Goal: Task Accomplishment & Management: Use online tool/utility

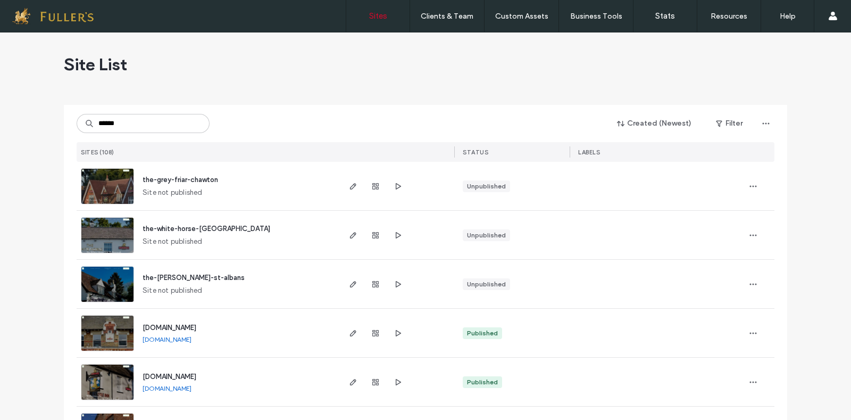
type input "******"
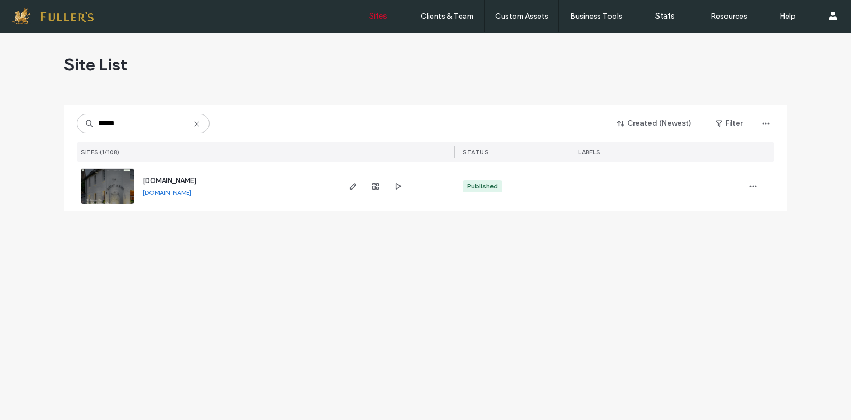
click at [353, 179] on div at bounding box center [375, 186] width 57 height 49
click at [355, 186] on icon "button" at bounding box center [353, 186] width 9 height 9
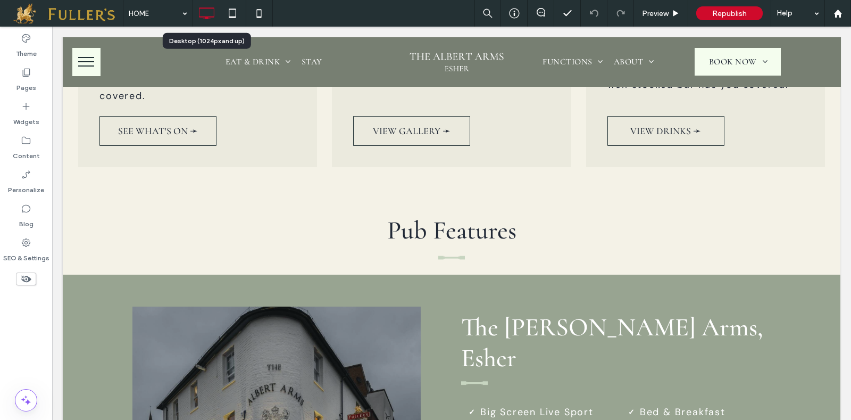
scroll to position [1263, 0]
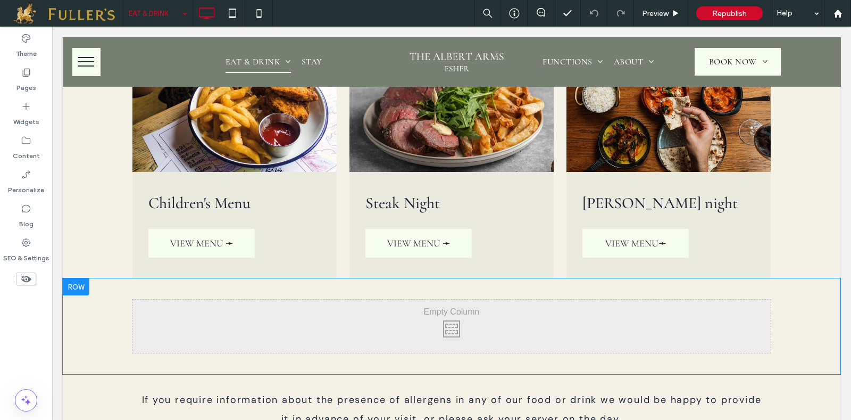
scroll to position [1240, 0]
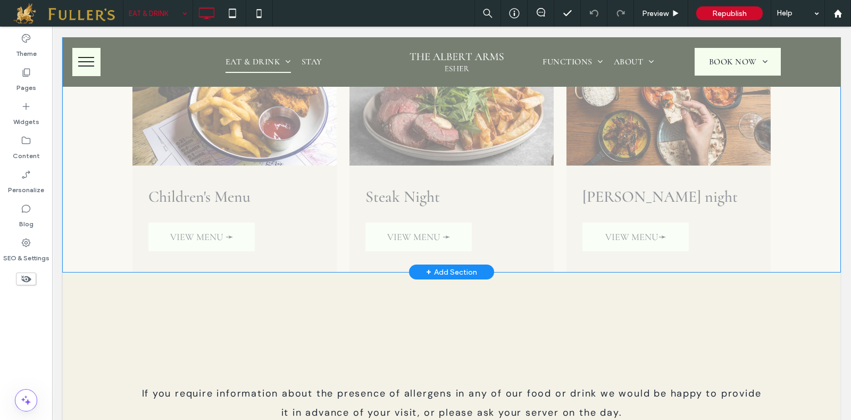
click at [449, 266] on div "+ Add Section" at bounding box center [451, 272] width 51 height 12
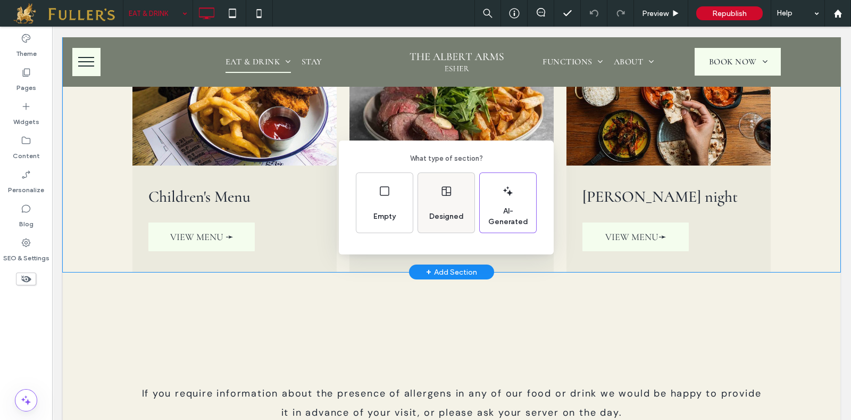
click at [449, 206] on div "Designed" at bounding box center [446, 216] width 43 height 23
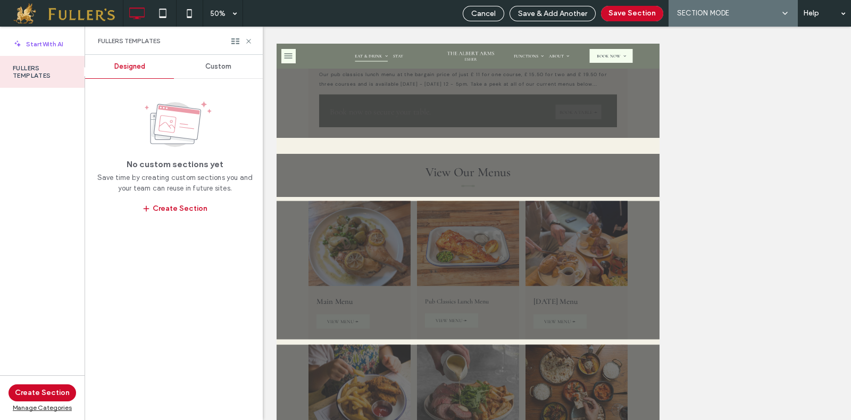
click at [229, 61] on div "Custom" at bounding box center [218, 66] width 89 height 23
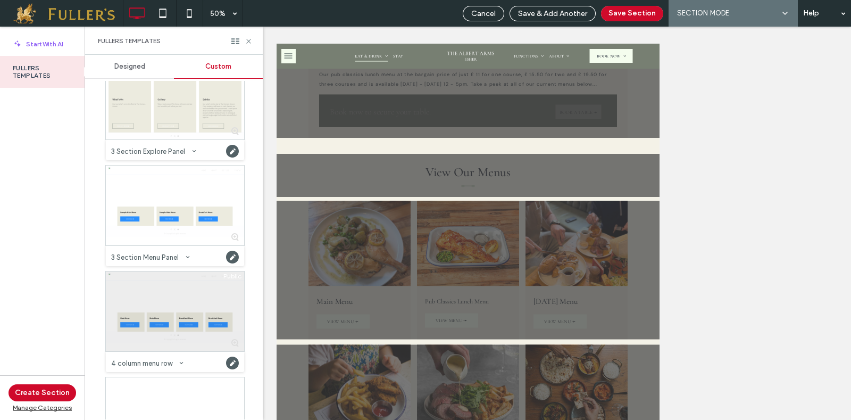
scroll to position [332, 0]
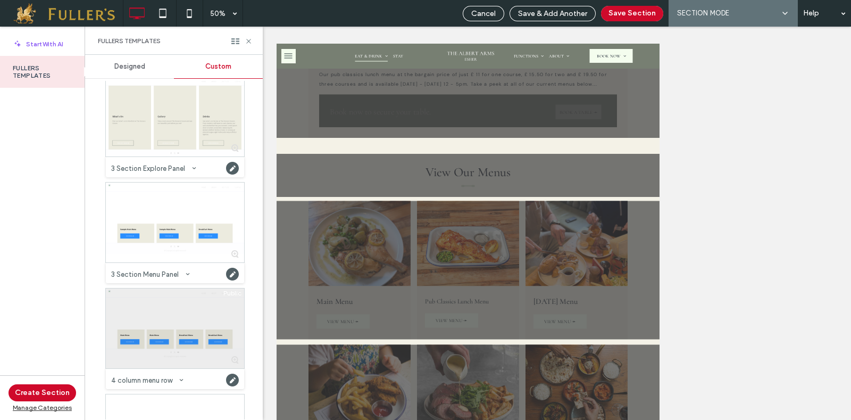
click at [173, 327] on div at bounding box center [175, 328] width 138 height 80
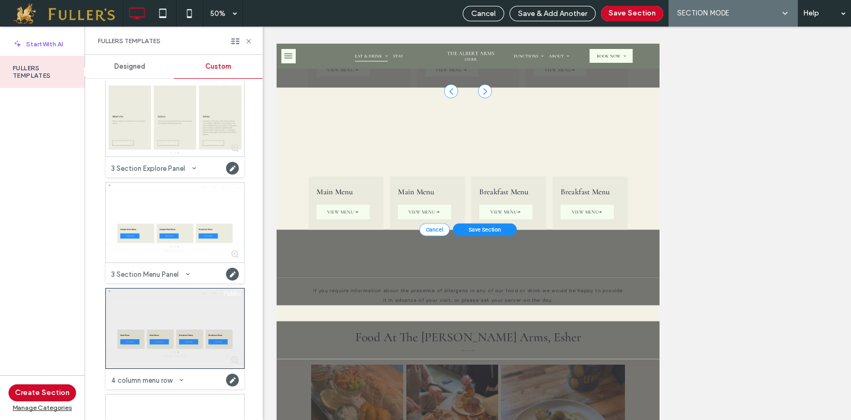
scroll to position [2039, 0]
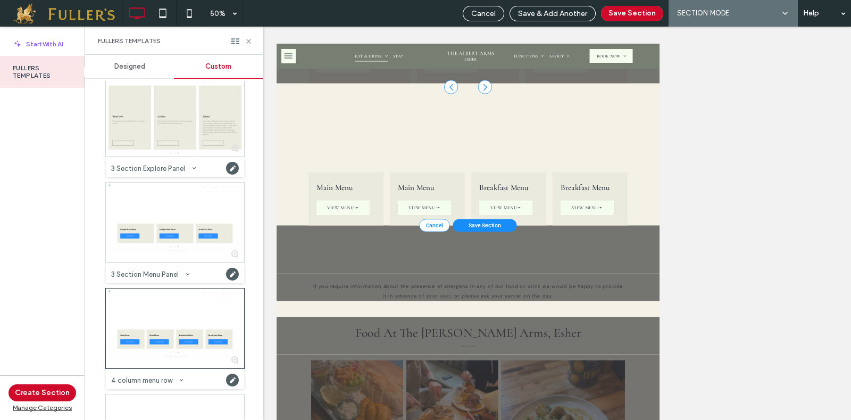
drag, startPoint x: 759, startPoint y: 270, endPoint x: 693, endPoint y: 409, distance: 153.7
click at [693, 409] on span "Save Section" at bounding box center [693, 407] width 65 height 13
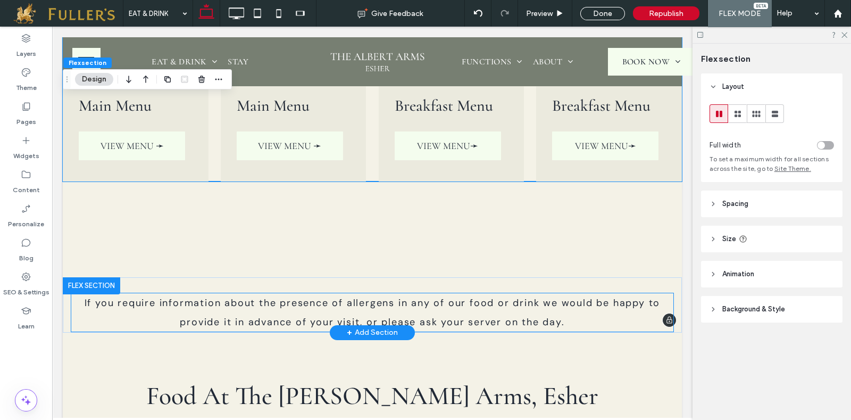
scroll to position [1511, 0]
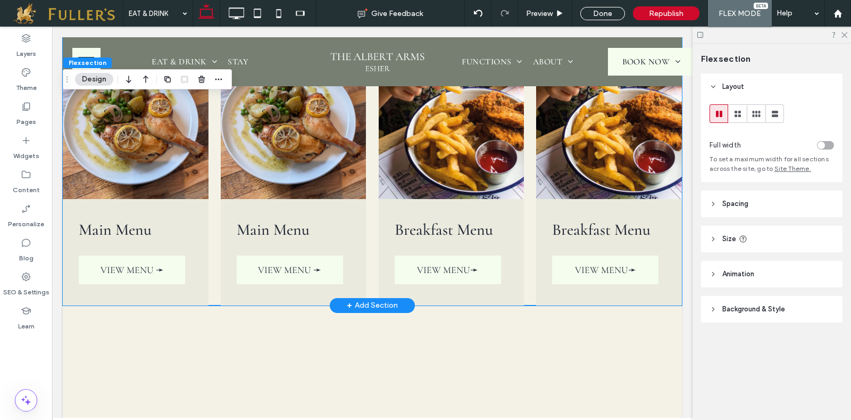
click at [367, 304] on div "+ Add Section" at bounding box center [372, 305] width 51 height 12
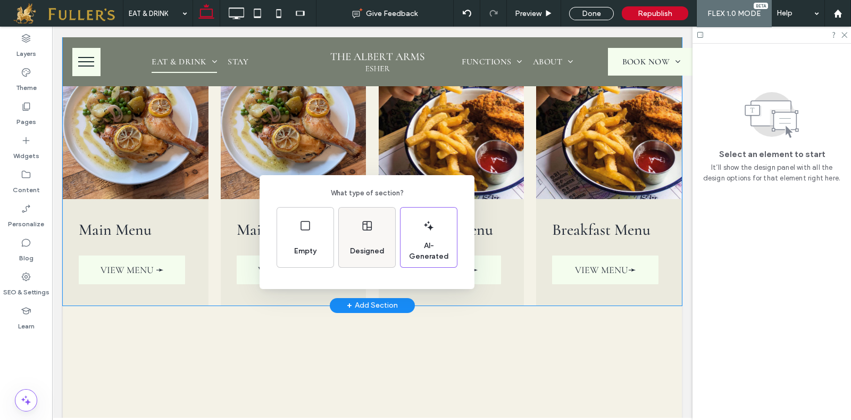
click at [372, 234] on div "Designed" at bounding box center [367, 237] width 56 height 60
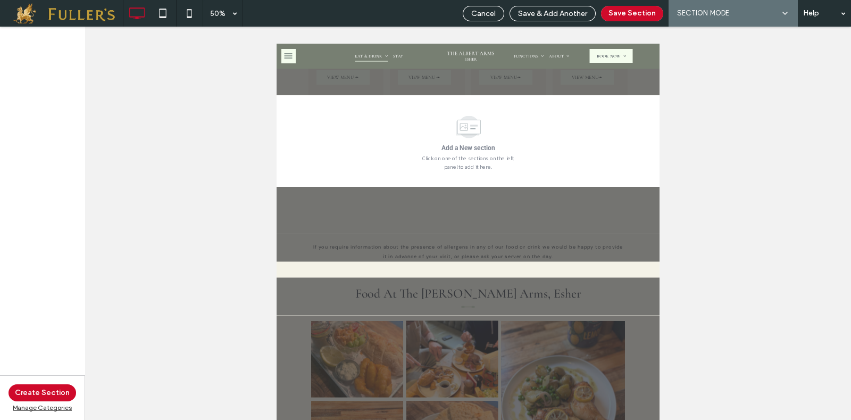
scroll to position [2317, 0]
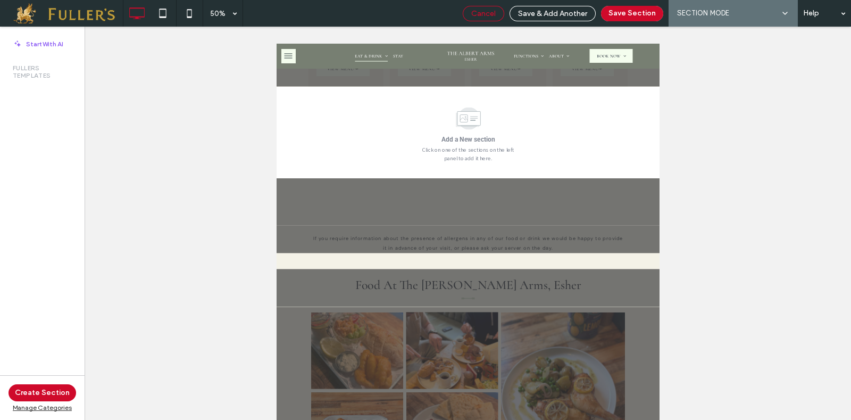
click at [482, 9] on span "Cancel" at bounding box center [483, 13] width 24 height 9
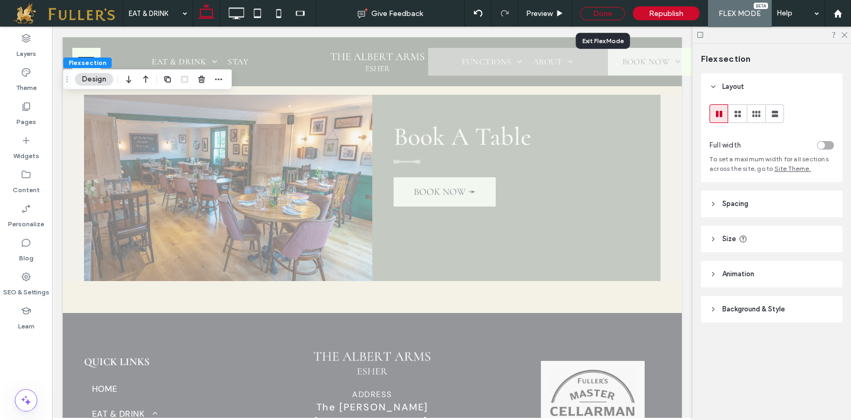
click at [598, 10] on div "Done" at bounding box center [602, 13] width 45 height 13
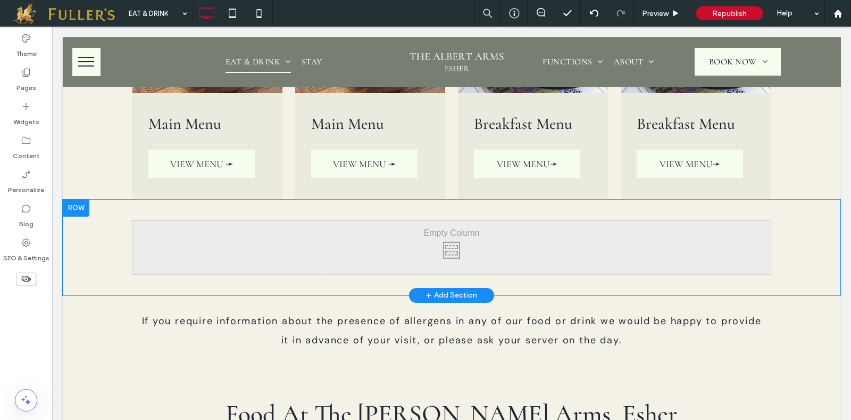
scroll to position [1585, 0]
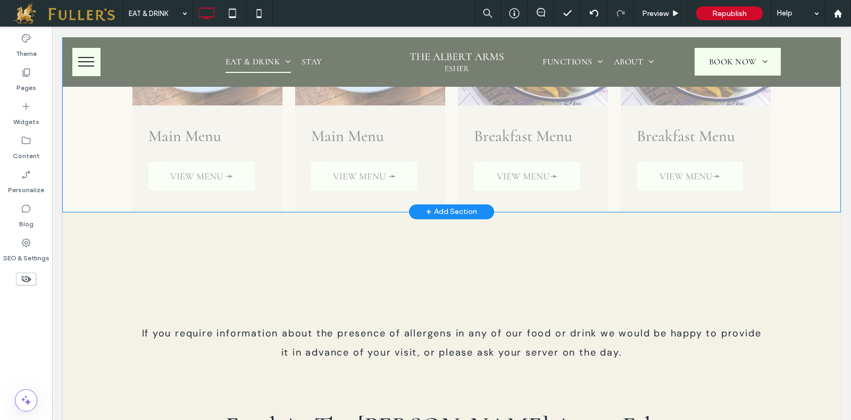
click at [438, 206] on div "+ Add Section" at bounding box center [451, 212] width 51 height 12
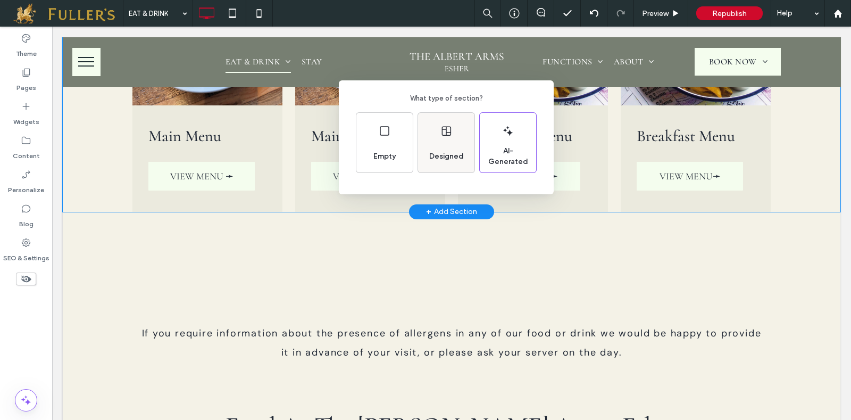
click at [444, 128] on icon at bounding box center [446, 130] width 13 height 13
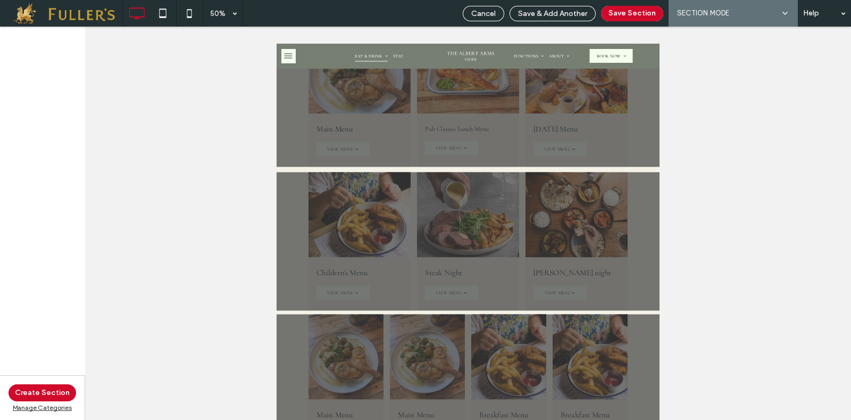
scroll to position [1585, 0]
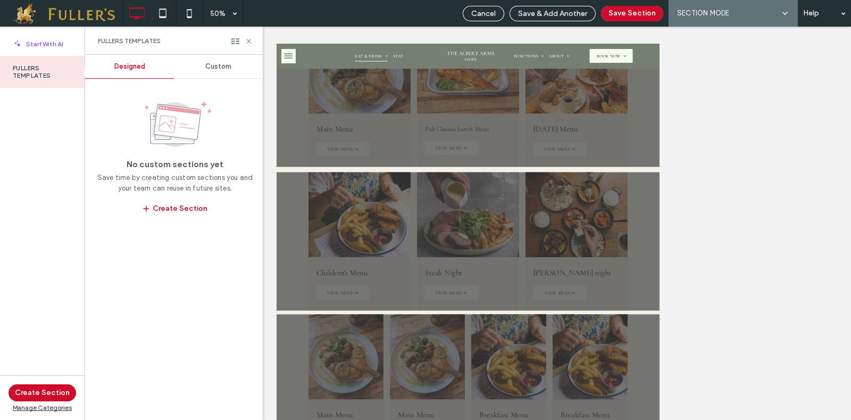
drag, startPoint x: 220, startPoint y: 61, endPoint x: 211, endPoint y: 86, distance: 26.6
click at [220, 60] on div "Custom" at bounding box center [218, 66] width 89 height 23
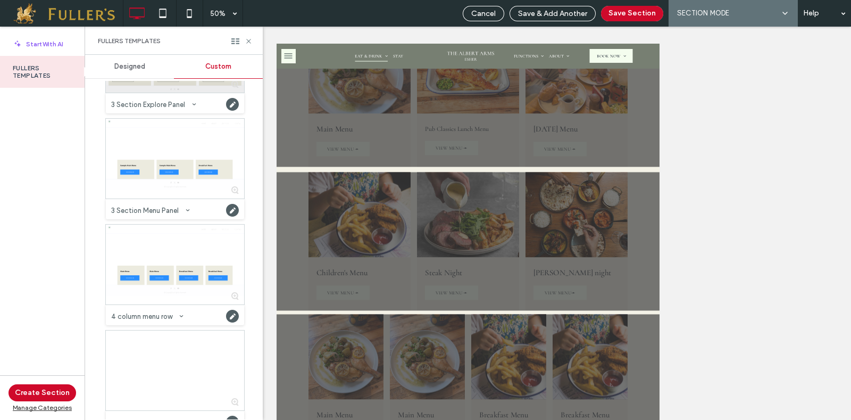
scroll to position [399, 0]
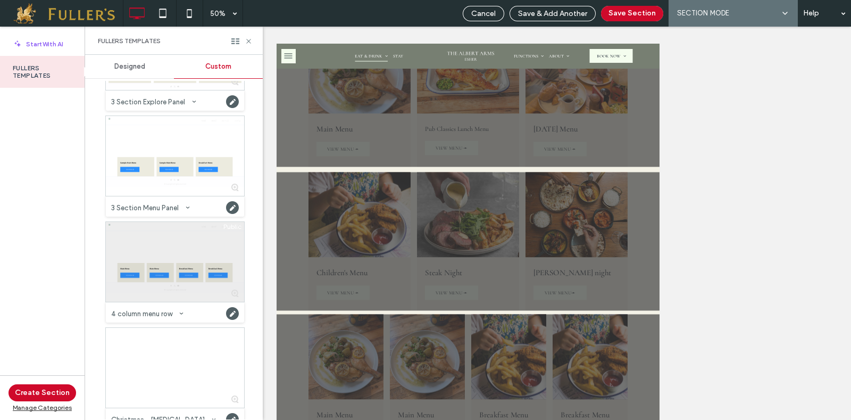
click at [165, 275] on div at bounding box center [175, 262] width 138 height 80
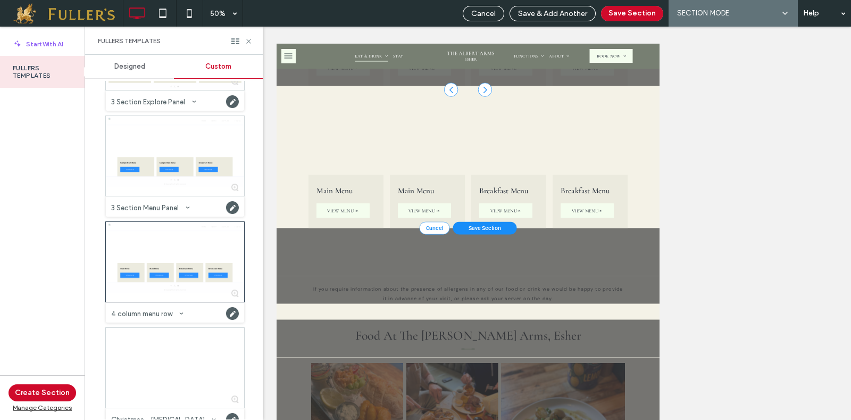
scroll to position [2324, 0]
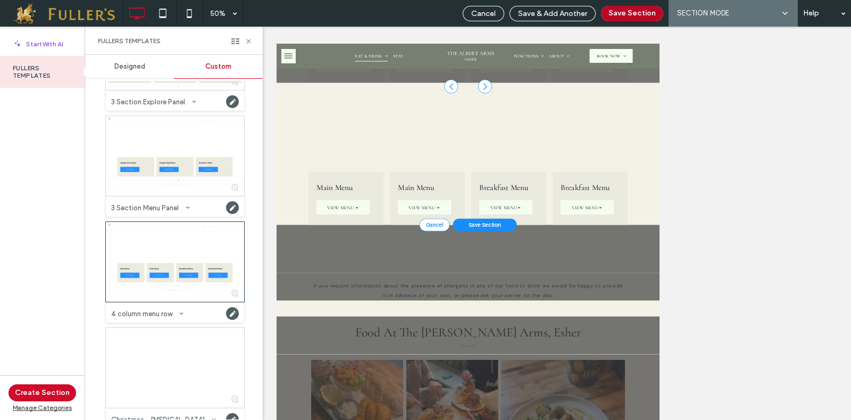
drag, startPoint x: 635, startPoint y: 15, endPoint x: 639, endPoint y: 43, distance: 27.9
click at [635, 14] on button "Save Section" at bounding box center [632, 13] width 62 height 15
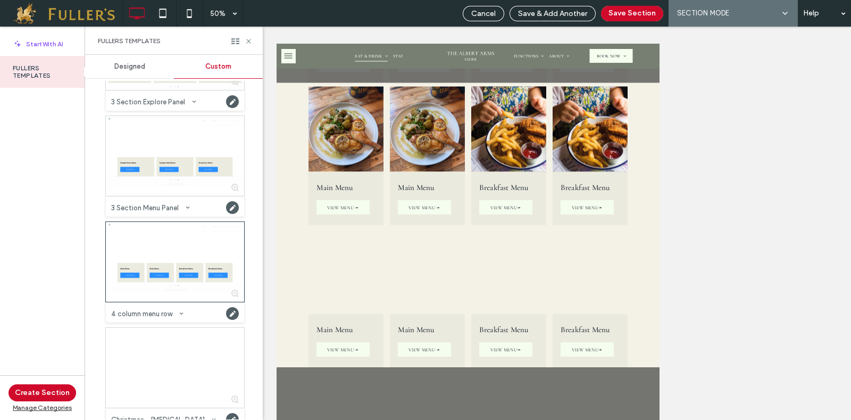
scroll to position [2060, 0]
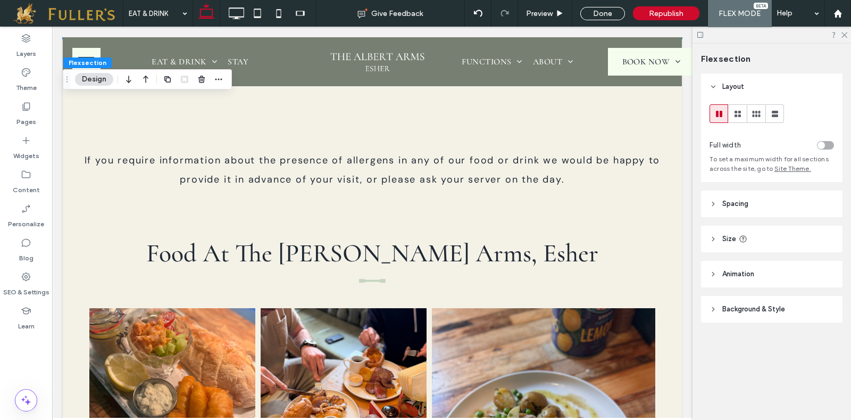
click at [844, 35] on icon at bounding box center [843, 34] width 7 height 7
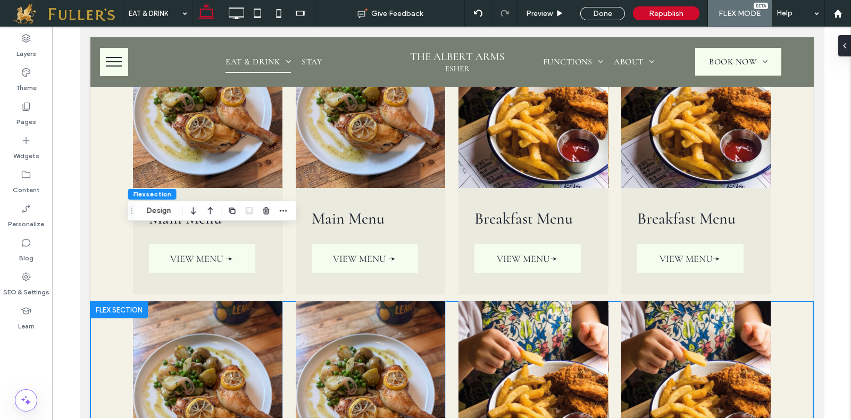
scroll to position [1485, 0]
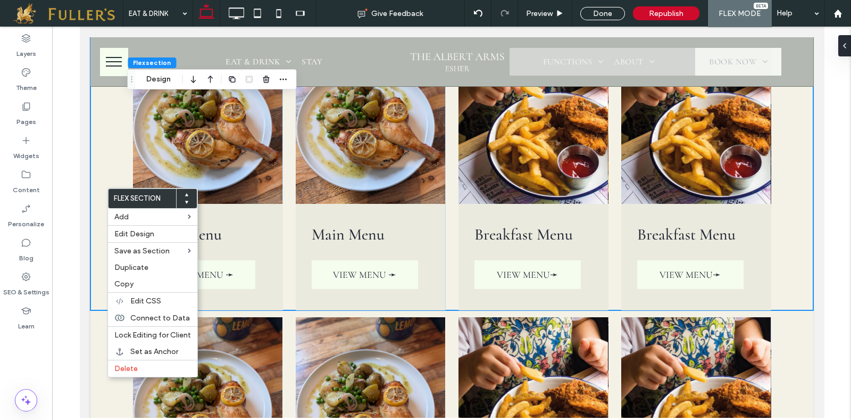
click at [851, 206] on div at bounding box center [451, 222] width 799 height 390
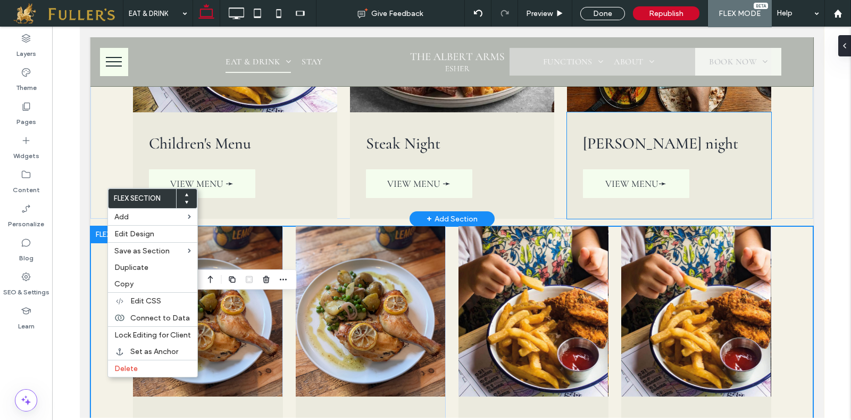
scroll to position [1219, 0]
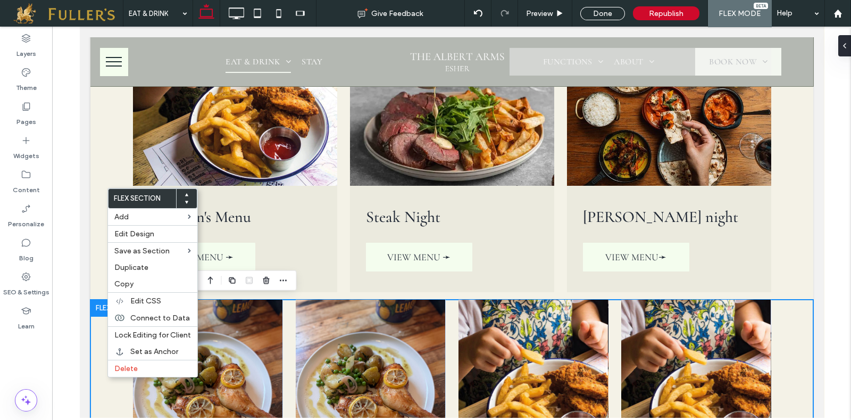
click at [93, 305] on div at bounding box center [118, 307] width 57 height 17
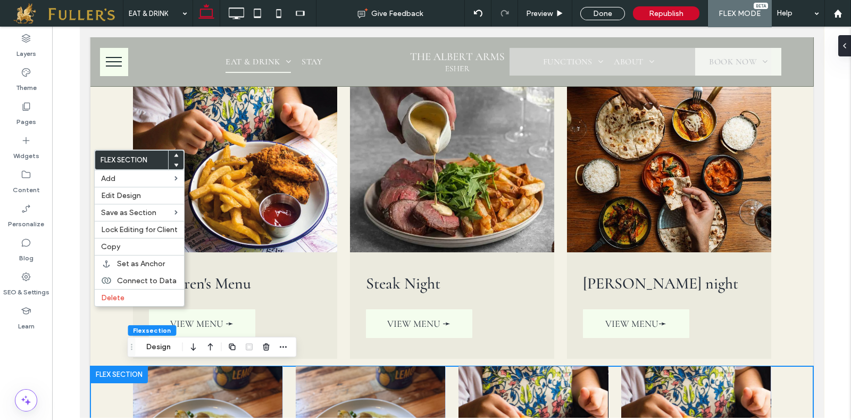
scroll to position [1494, 0]
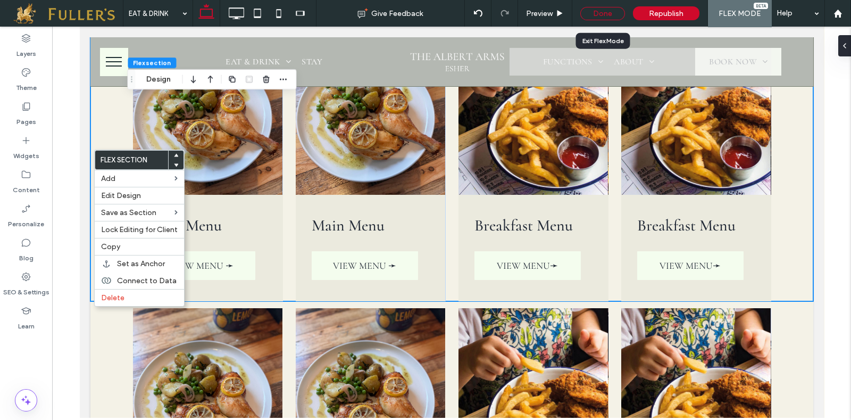
click at [598, 9] on div "Done" at bounding box center [602, 13] width 45 height 13
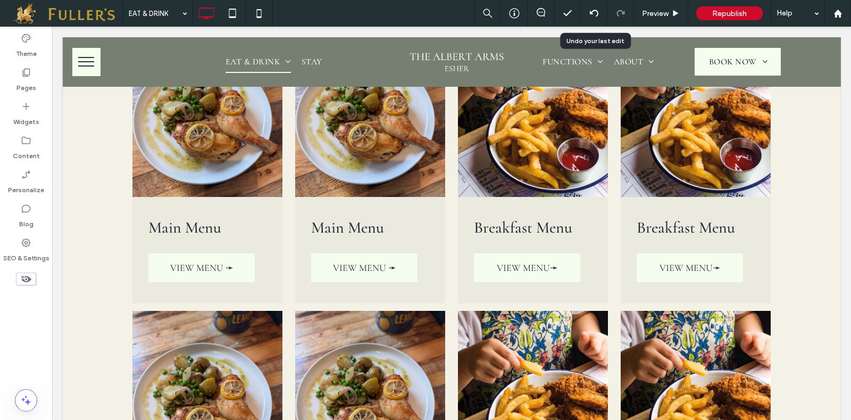
click at [599, 11] on div at bounding box center [594, 13] width 26 height 9
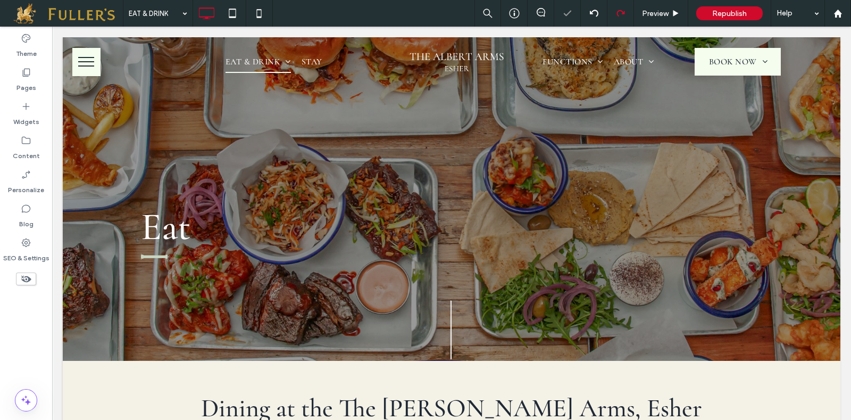
scroll to position [0, 0]
drag, startPoint x: 622, startPoint y: 13, endPoint x: 622, endPoint y: 20, distance: 6.4
click at [621, 13] on icon at bounding box center [620, 13] width 9 height 9
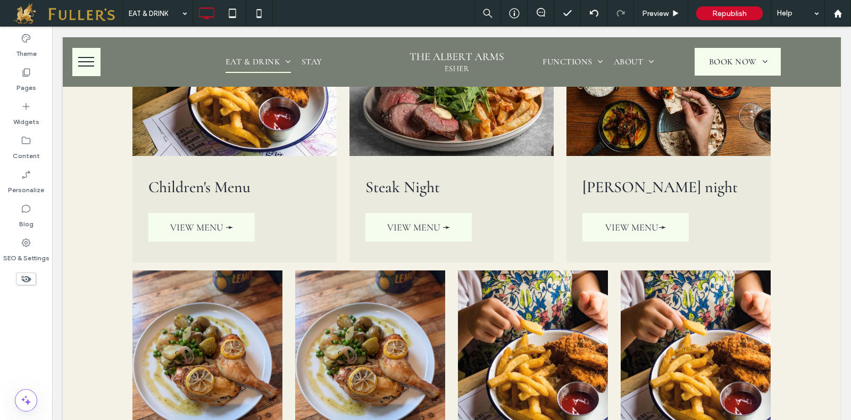
scroll to position [1262, 0]
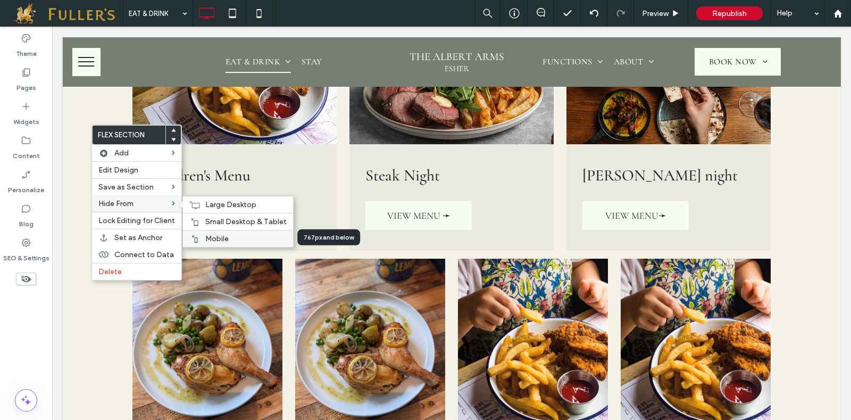
click at [222, 236] on span "Mobile" at bounding box center [216, 238] width 23 height 9
click at [220, 217] on span "Small Desktop & Tablet" at bounding box center [245, 221] width 81 height 9
click at [222, 200] on span "Large Desktop" at bounding box center [230, 204] width 51 height 9
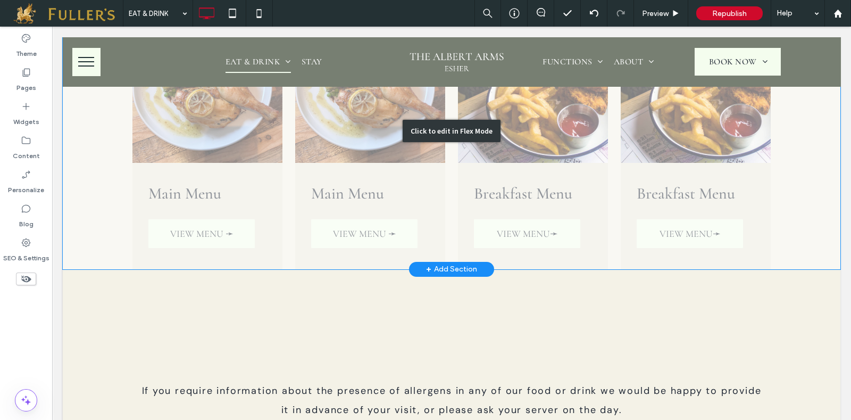
scroll to position [1461, 0]
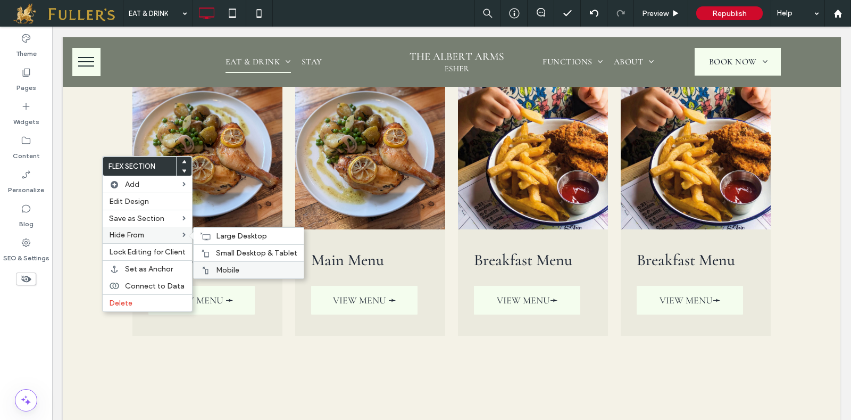
click at [233, 263] on div "Mobile" at bounding box center [249, 269] width 110 height 17
click at [236, 248] on span "Small Desktop & Tablet" at bounding box center [256, 252] width 81 height 9
click at [235, 234] on span "Large Desktop" at bounding box center [241, 235] width 51 height 9
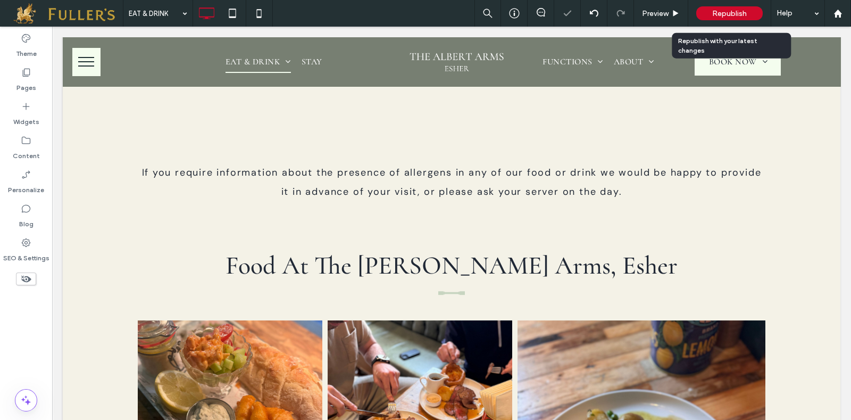
click at [741, 15] on span "Republish" at bounding box center [729, 13] width 35 height 9
